Goal: Navigation & Orientation: Find specific page/section

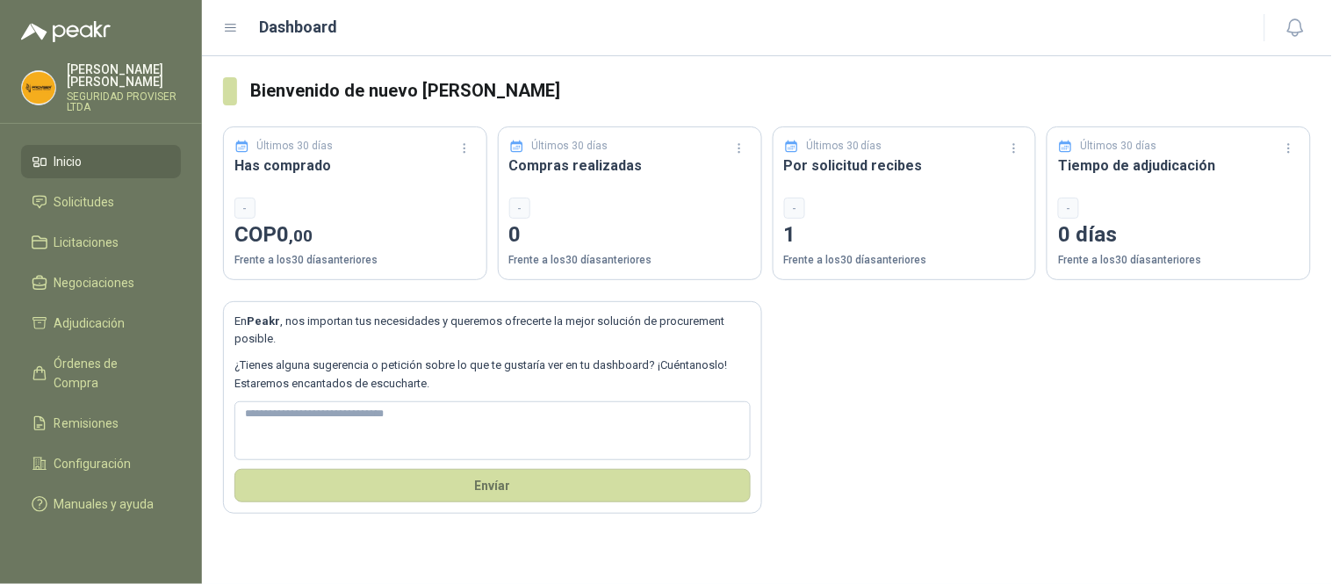
click at [931, 216] on div "-" at bounding box center [904, 208] width 241 height 21
click at [859, 151] on p "Últimos 30 días" at bounding box center [844, 146] width 76 height 17
click at [64, 176] on link "Inicio" at bounding box center [101, 161] width 160 height 33
click at [72, 200] on span "Solicitudes" at bounding box center [84, 201] width 61 height 19
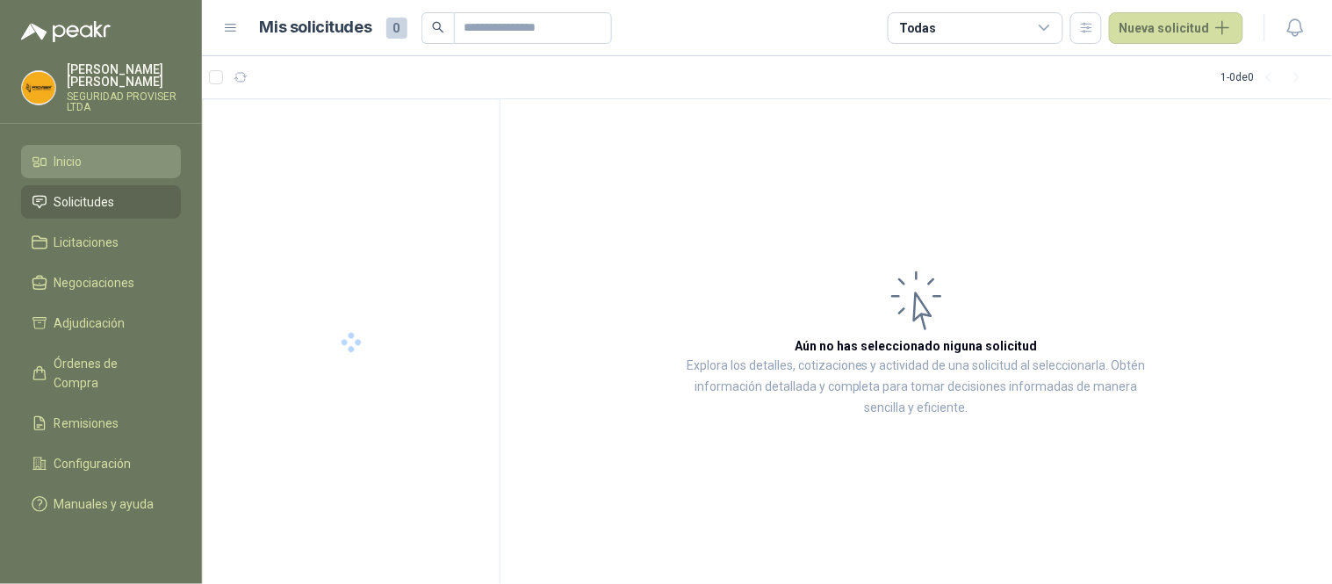
click at [97, 160] on li "Inicio" at bounding box center [101, 161] width 139 height 19
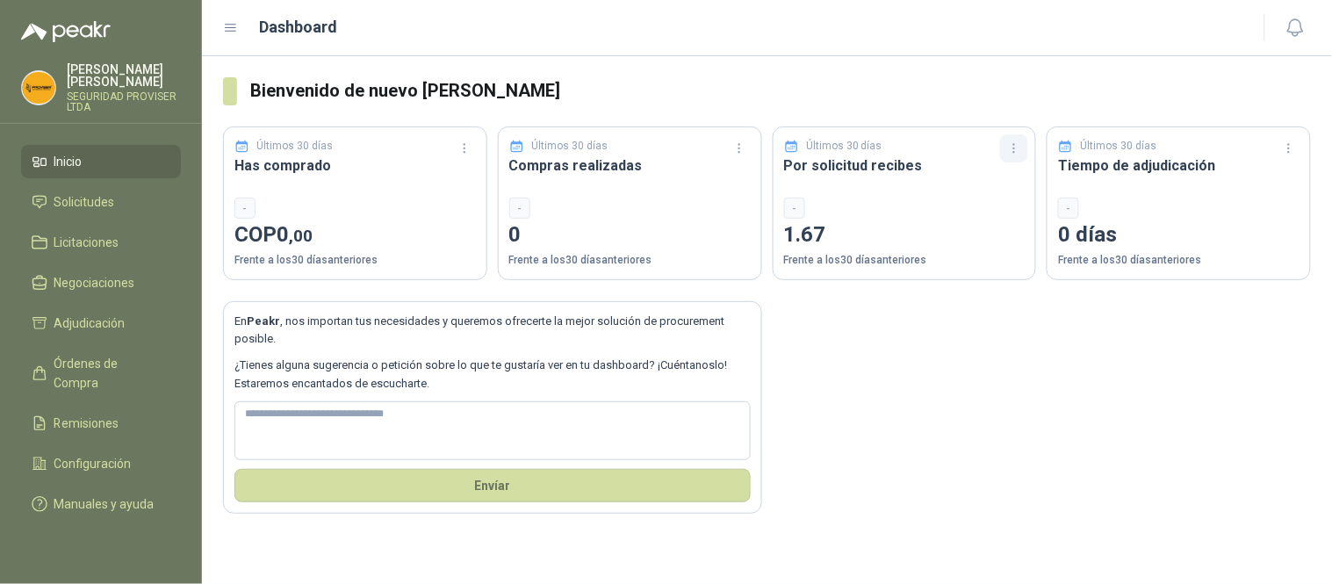
click at [1020, 142] on icon "button" at bounding box center [1014, 148] width 15 height 15
click at [1008, 149] on icon "button" at bounding box center [1014, 148] width 15 height 15
click at [1102, 365] on div "En Peakr , nos importan tus necesidades y queremos ofrecerte la mejor solución …" at bounding box center [767, 397] width 1088 height 234
click at [1302, 31] on icon "button" at bounding box center [1294, 27] width 15 height 17
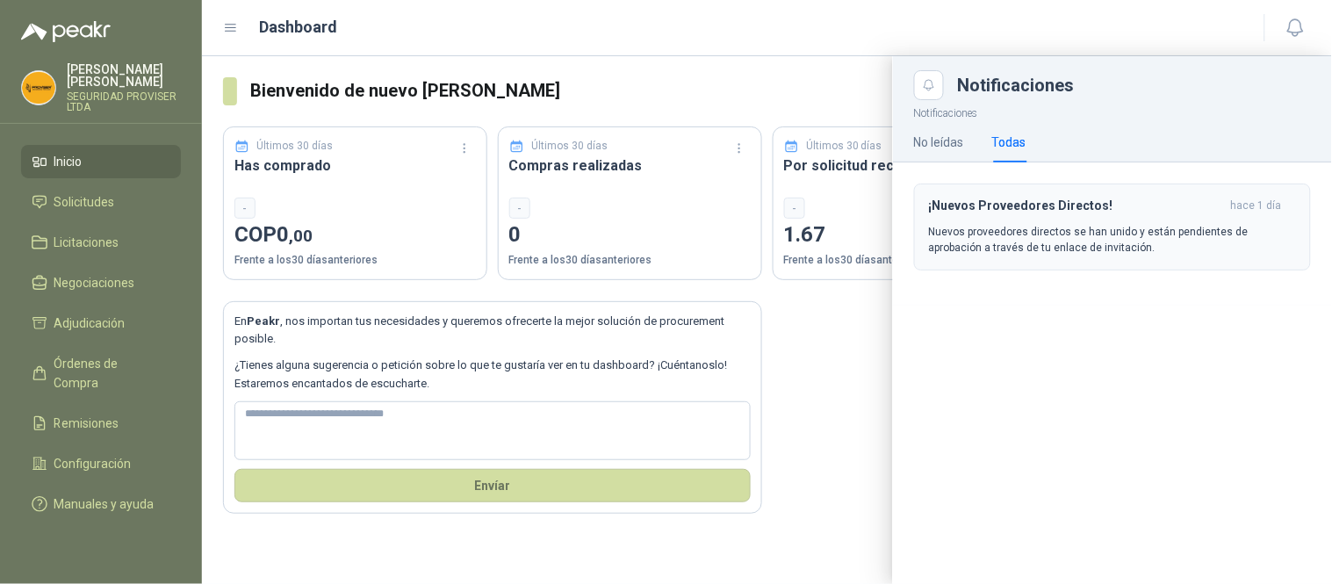
click at [1099, 208] on h3 "¡Nuevos Proveedores Directos!" at bounding box center [1076, 205] width 295 height 15
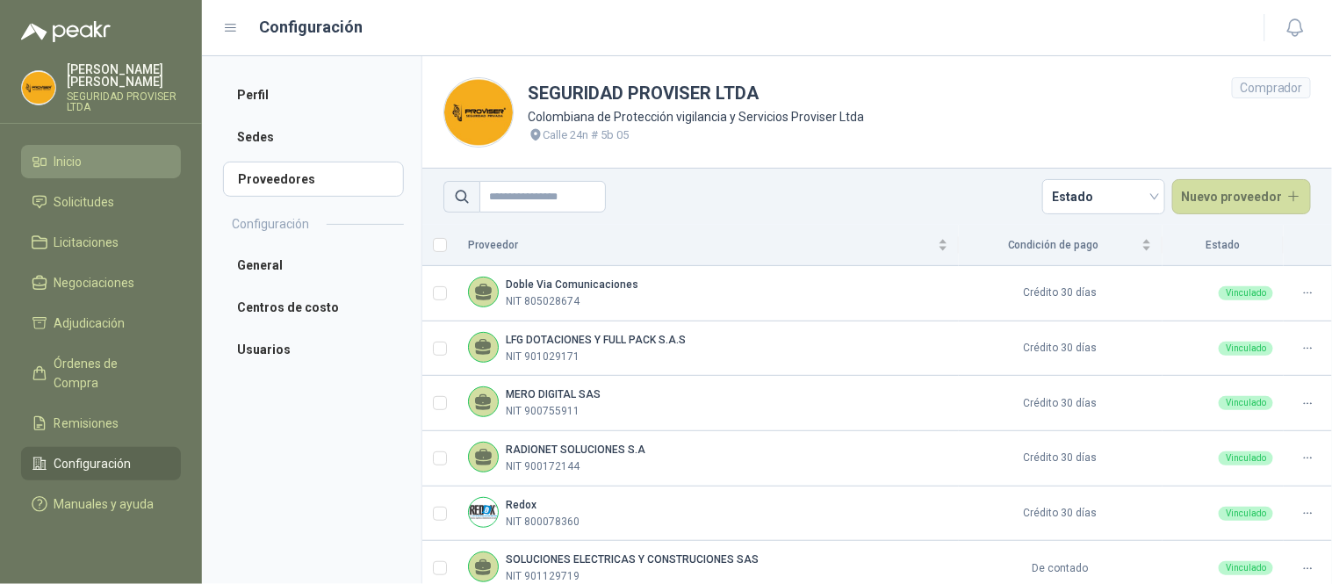
click at [100, 171] on link "Inicio" at bounding box center [101, 161] width 160 height 33
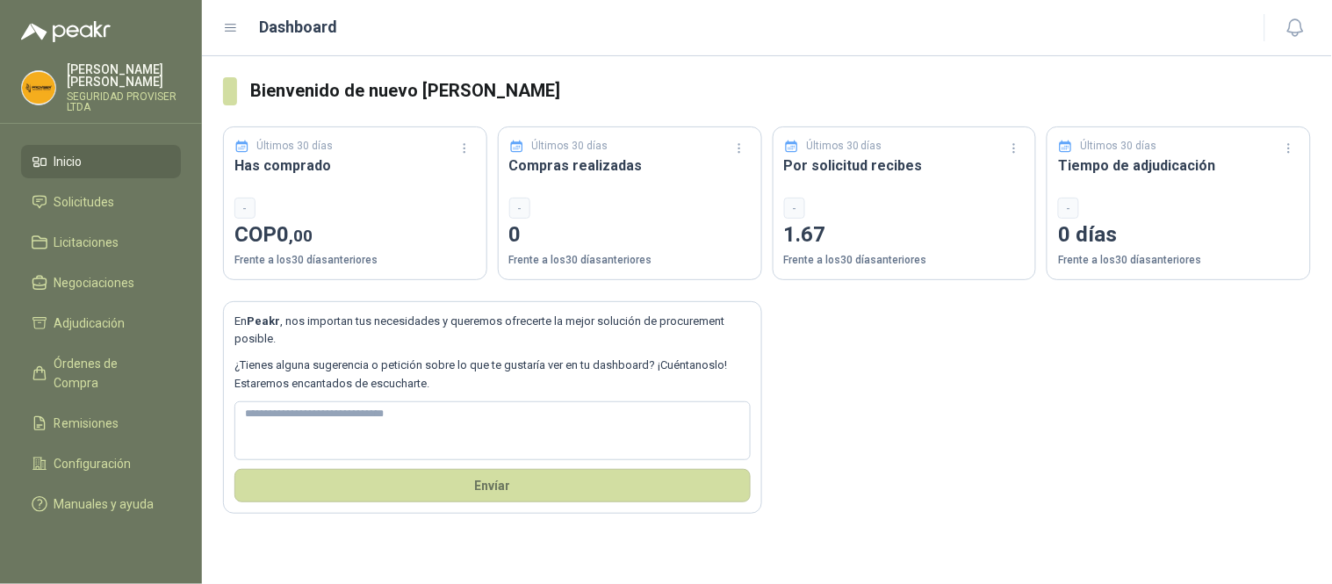
click at [231, 30] on icon at bounding box center [231, 28] width 16 height 16
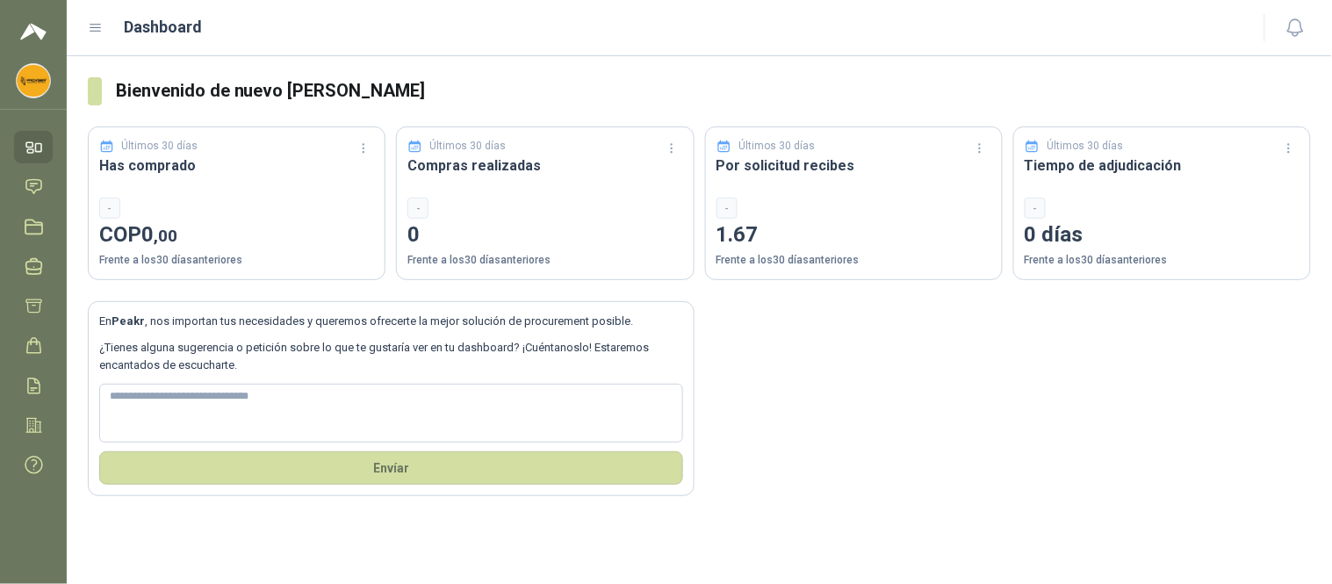
click at [97, 30] on icon at bounding box center [96, 28] width 16 height 16
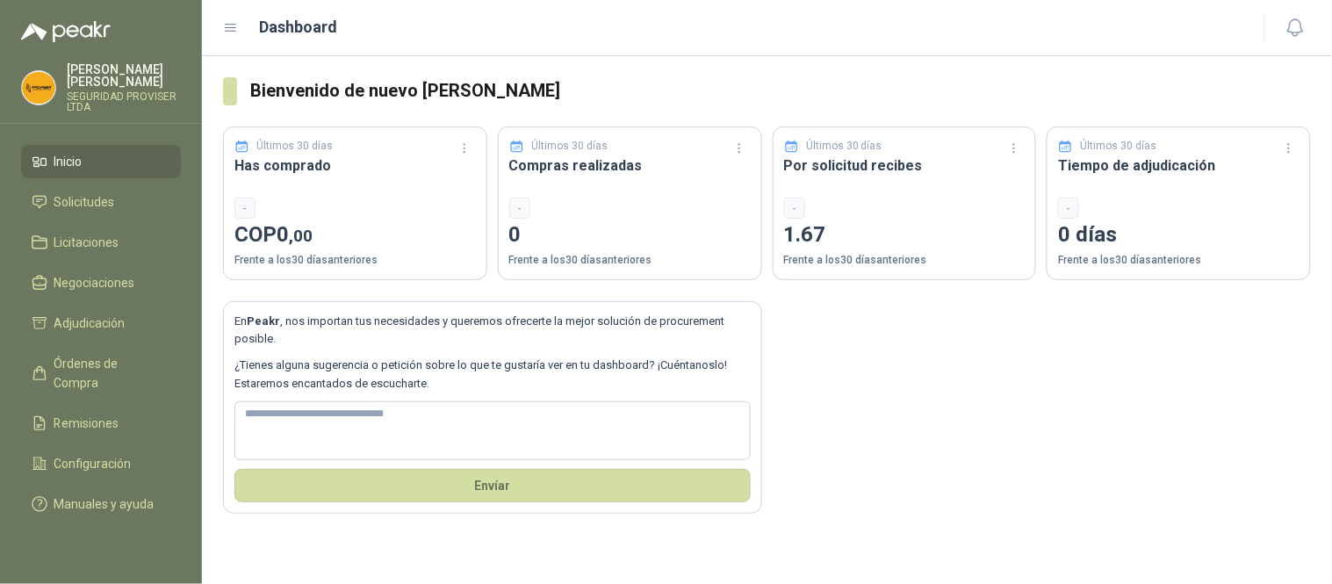
click at [888, 464] on div "En Peakr , nos importan tus necesidades y queremos ofrecerte la mejor solución …" at bounding box center [767, 397] width 1088 height 234
click at [111, 294] on link "Negociaciones" at bounding box center [101, 282] width 160 height 33
click at [95, 241] on span "Licitaciones" at bounding box center [86, 242] width 65 height 19
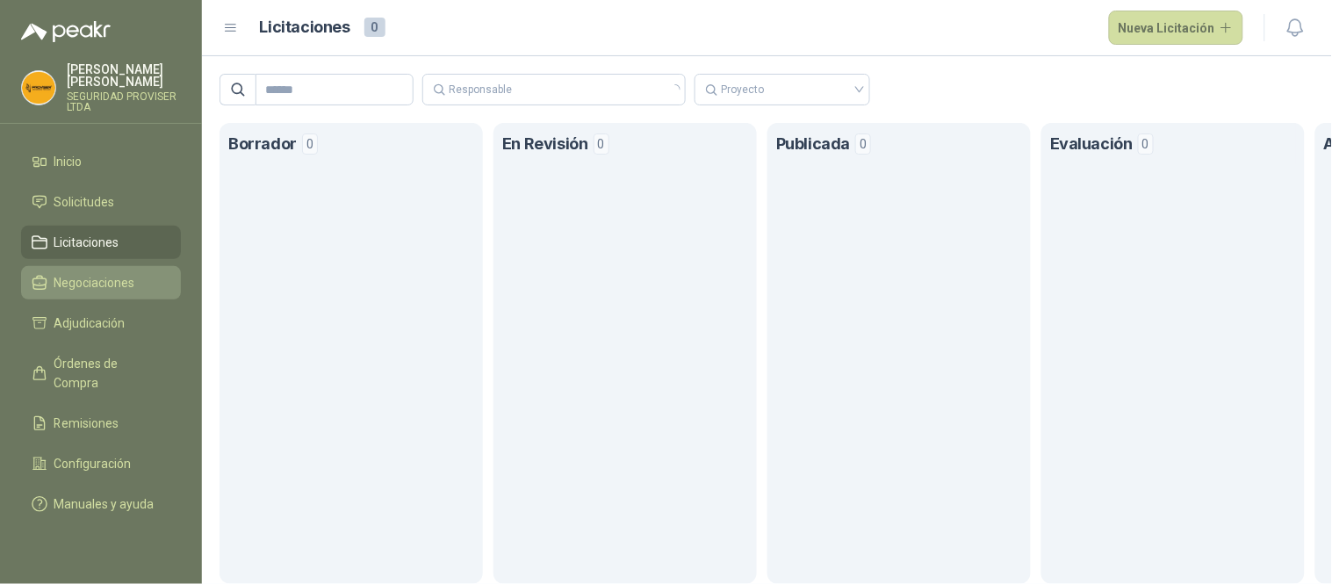
click at [105, 278] on span "Negociaciones" at bounding box center [94, 282] width 81 height 19
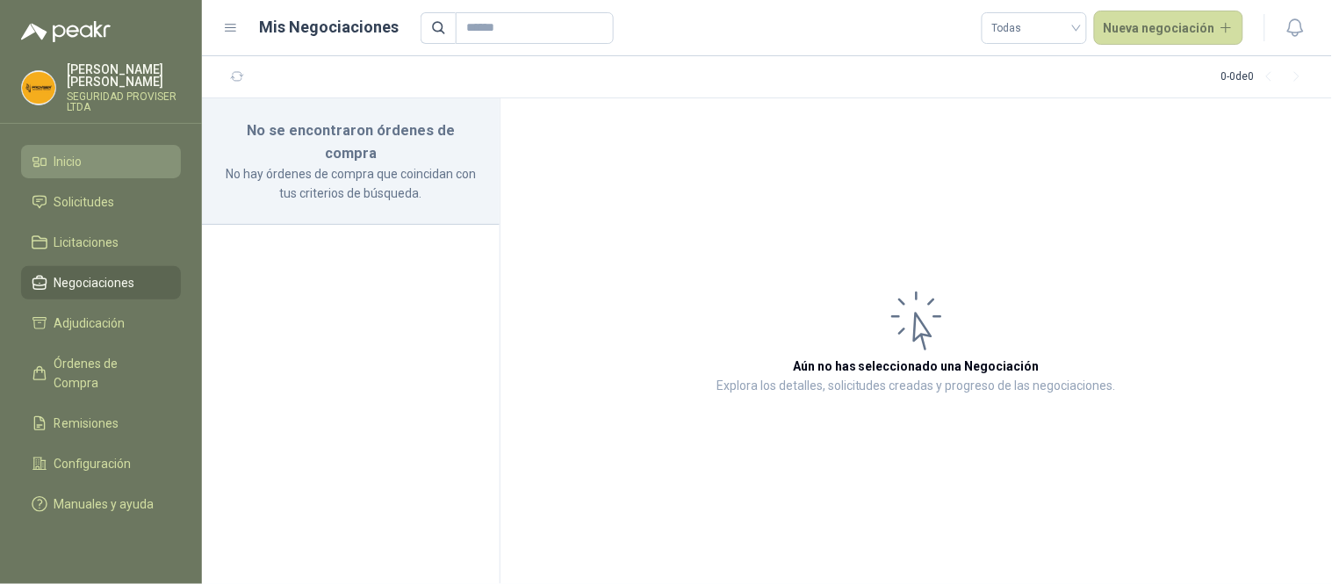
click at [90, 159] on li "Inicio" at bounding box center [101, 161] width 139 height 19
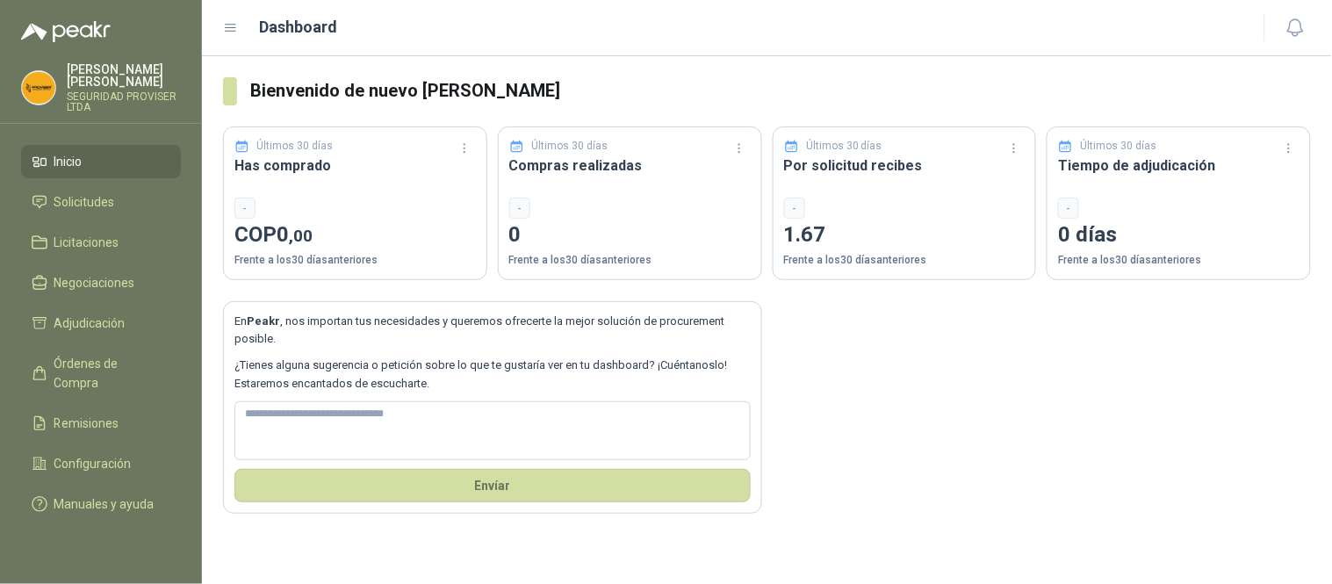
click at [76, 162] on span "Inicio" at bounding box center [68, 161] width 28 height 19
click at [95, 199] on span "Solicitudes" at bounding box center [84, 201] width 61 height 19
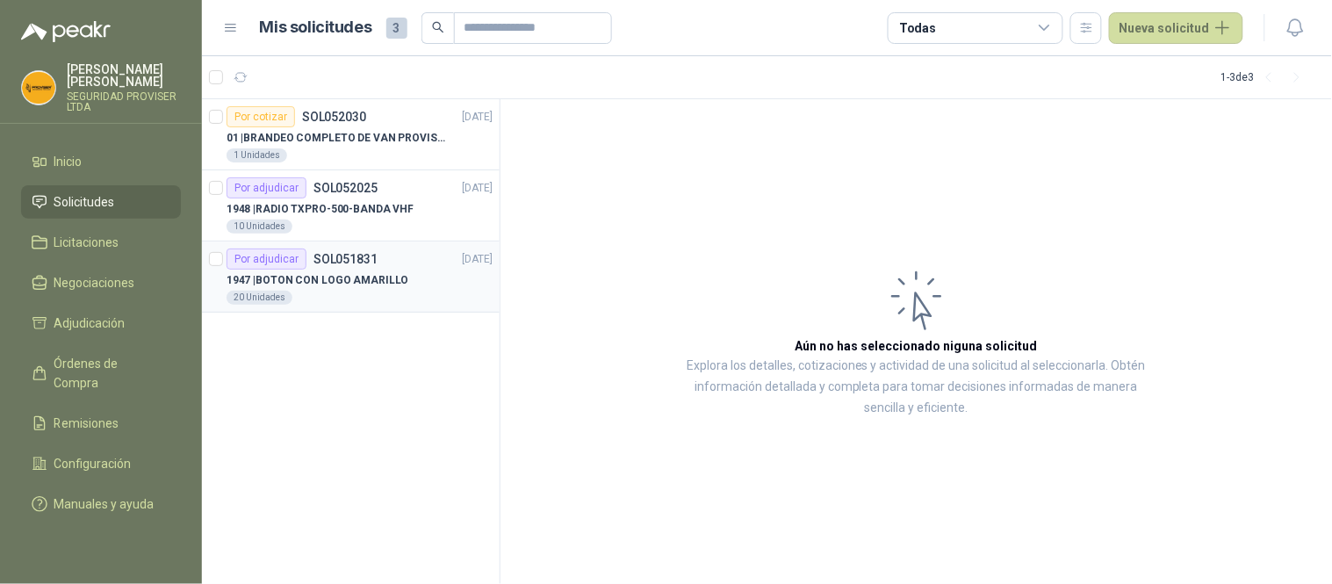
click at [428, 288] on div "1947 | BOTON CON LOGO AMARILLO" at bounding box center [360, 280] width 266 height 21
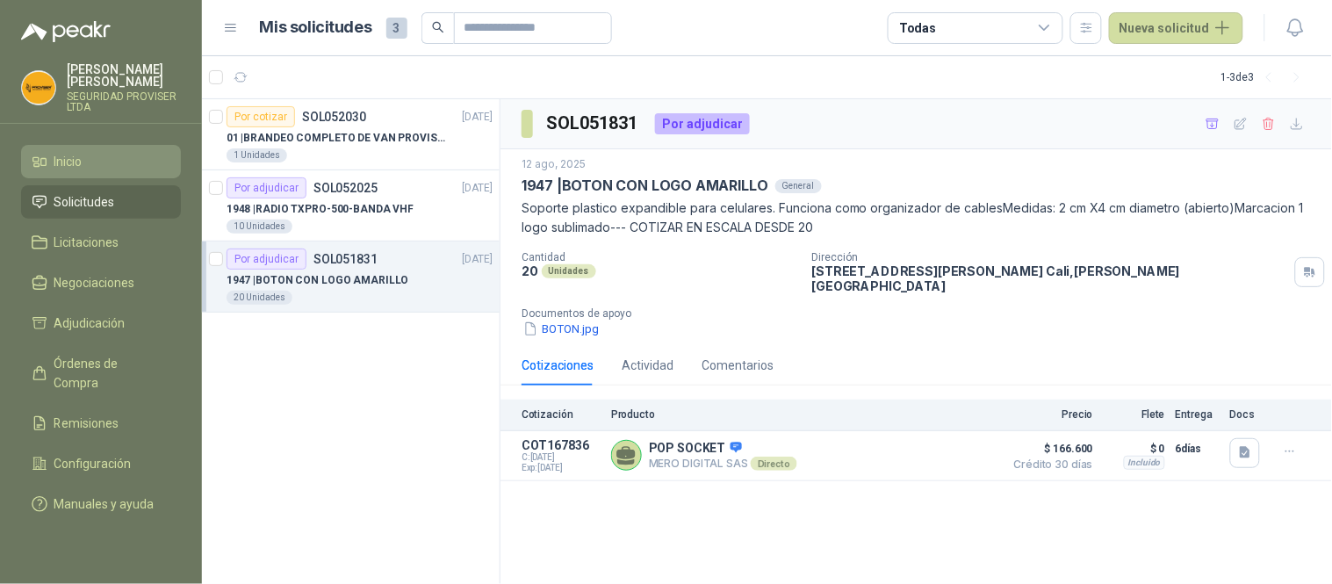
click at [73, 168] on span "Inicio" at bounding box center [68, 161] width 28 height 19
